Goal: Information Seeking & Learning: Learn about a topic

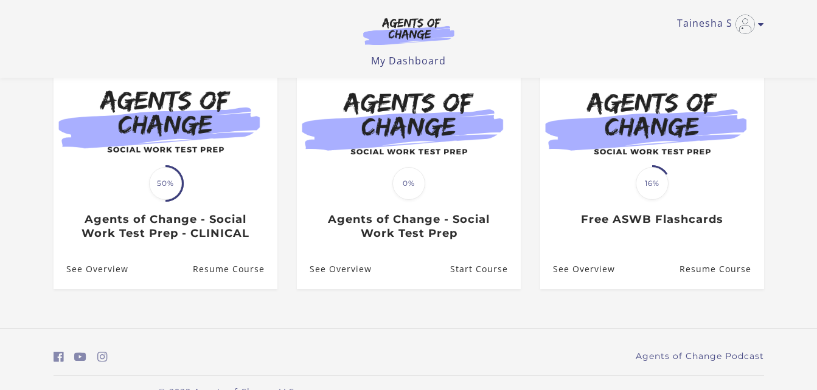
scroll to position [126, 0]
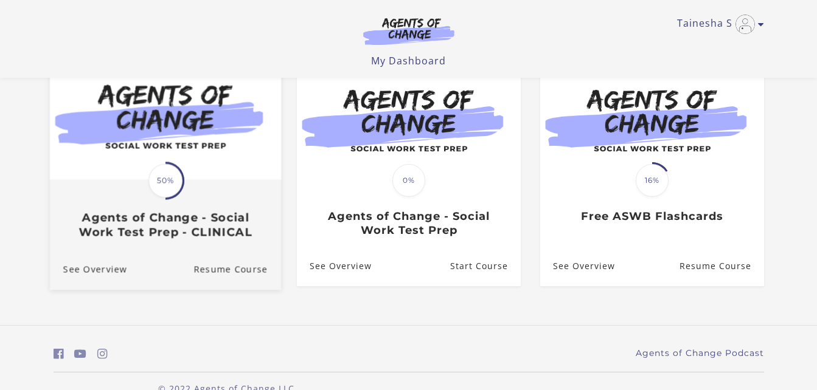
click at [171, 194] on span "50%" at bounding box center [165, 181] width 34 height 34
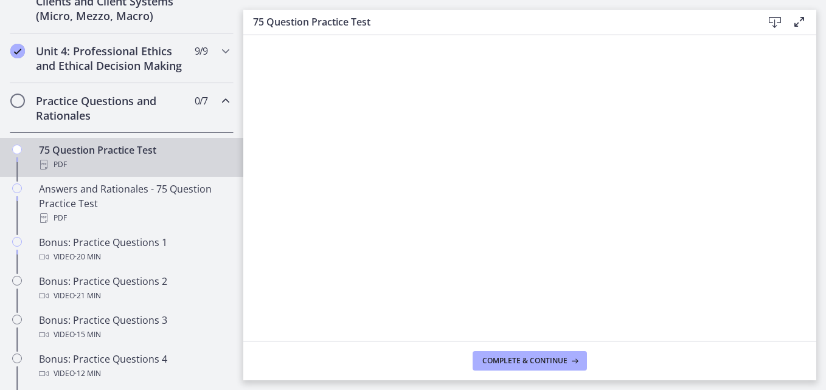
scroll to position [526, 0]
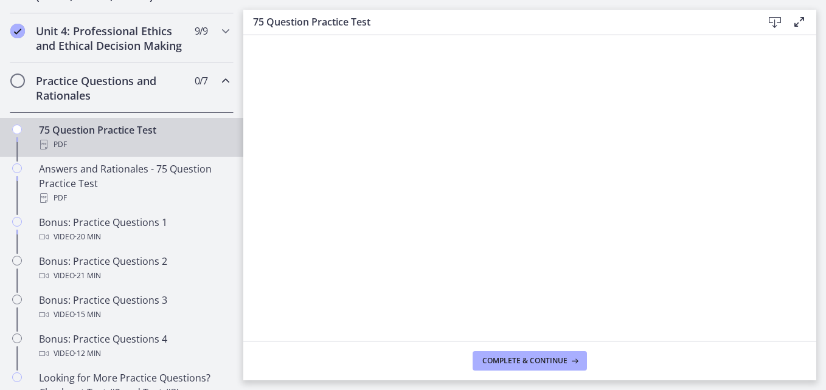
click at [174, 149] on div "75 Question Practice Test PDF" at bounding box center [134, 137] width 190 height 29
click at [564, 358] on span "Complete & continue" at bounding box center [524, 361] width 85 height 10
